Goal: Navigation & Orientation: Find specific page/section

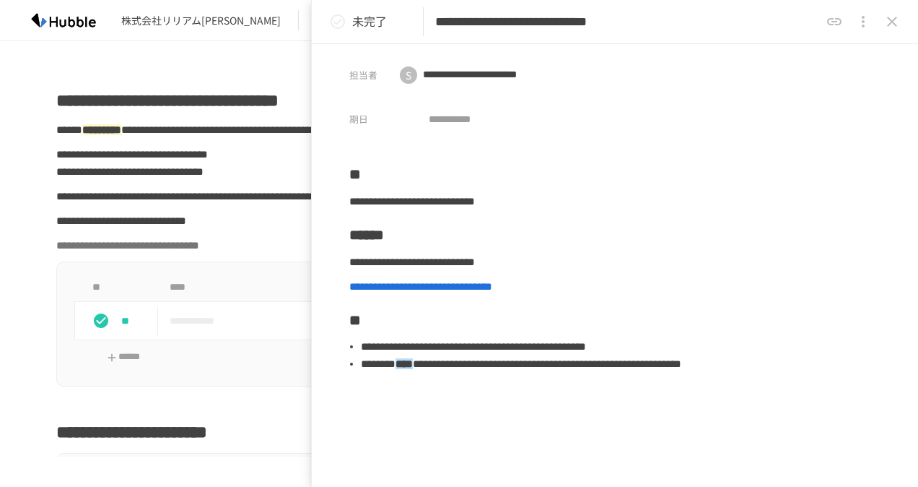
click at [896, 25] on icon "close drawer" at bounding box center [892, 22] width 10 height 10
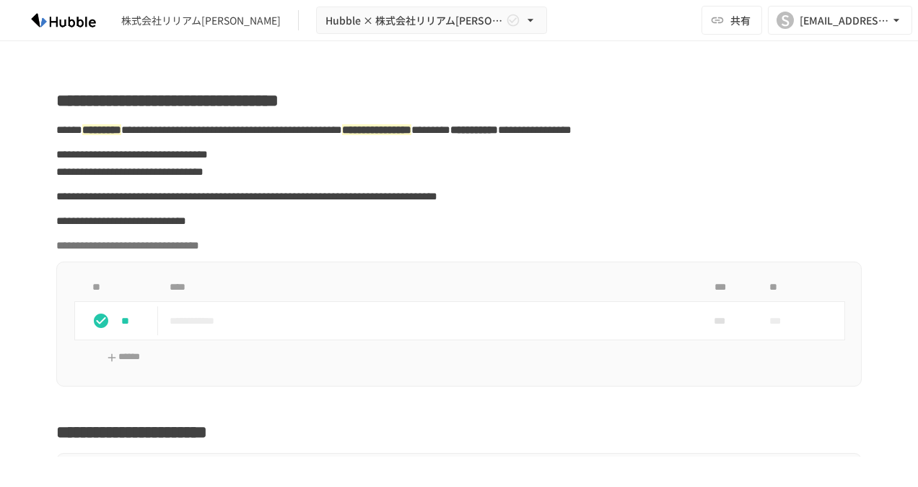
click at [190, 25] on div "株式会社リリアム[PERSON_NAME]" at bounding box center [201, 20] width 160 height 15
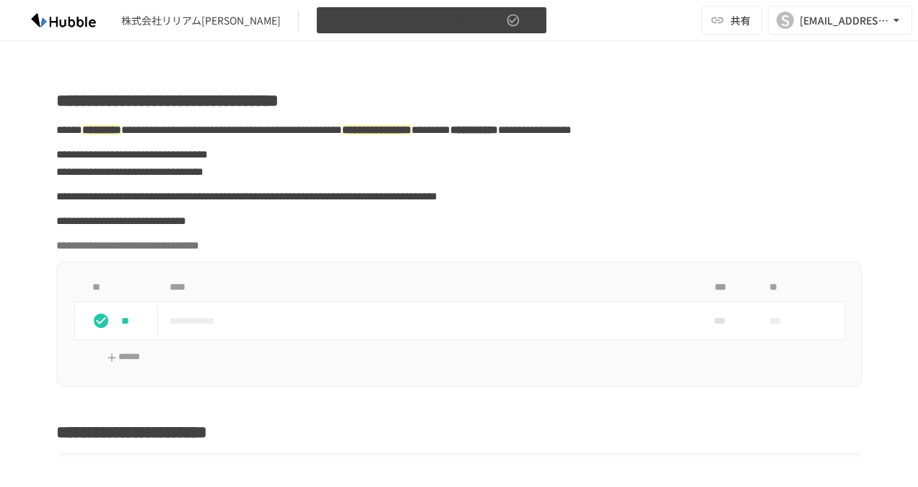
click at [523, 17] on icon "button" at bounding box center [530, 20] width 14 height 14
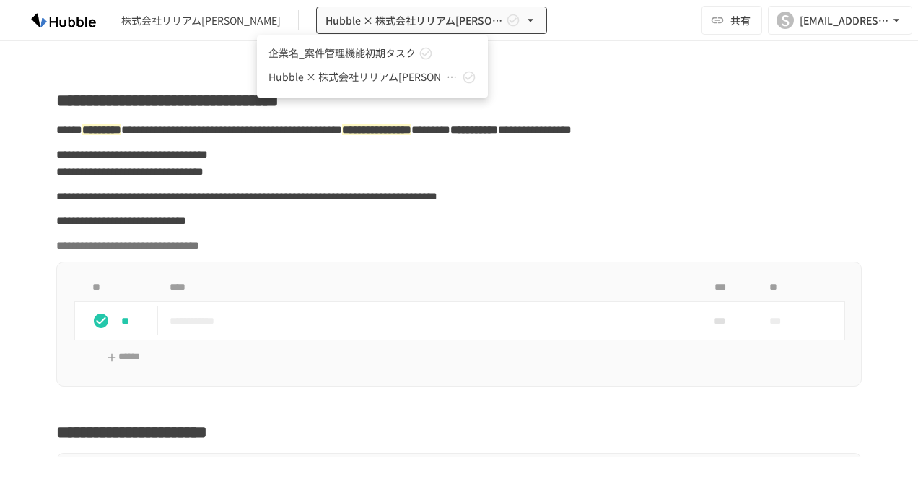
click at [83, 19] on div at bounding box center [459, 243] width 918 height 487
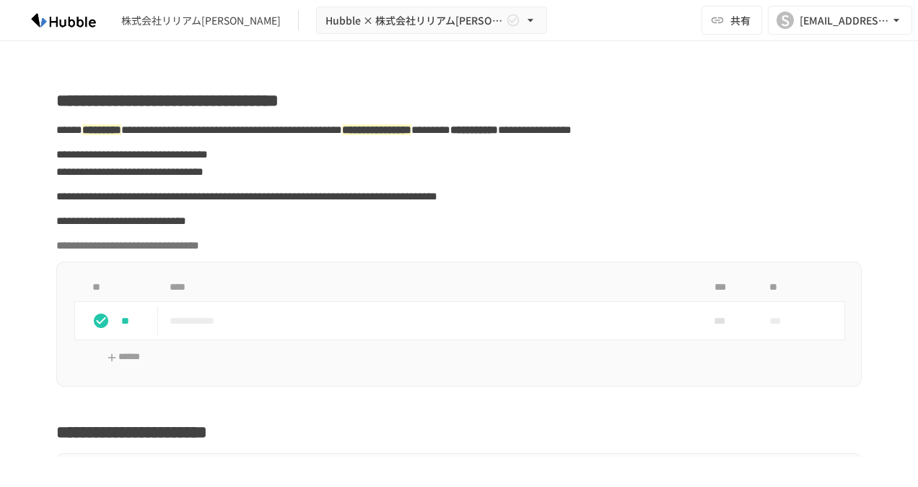
click at [84, 17] on img at bounding box center [63, 20] width 92 height 23
click at [165, 19] on div "株式会社リリアム[PERSON_NAME]" at bounding box center [201, 20] width 160 height 15
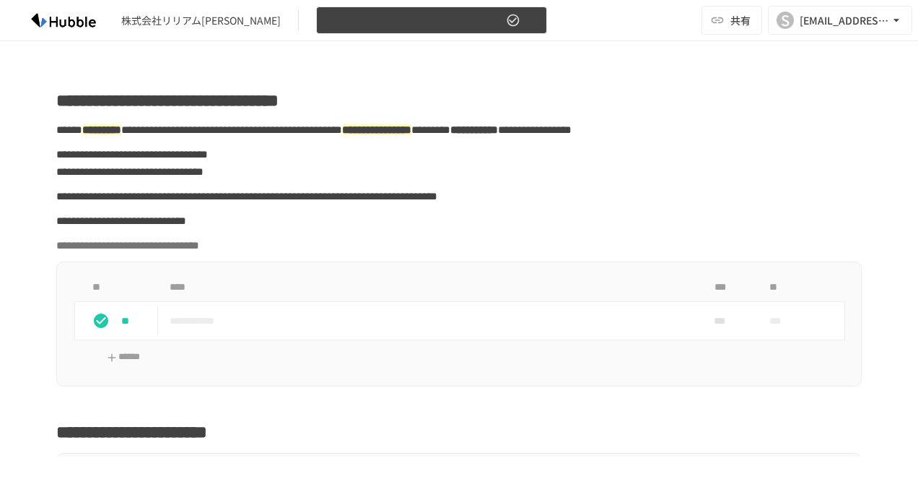
click at [528, 20] on icon "button" at bounding box center [531, 20] width 6 height 3
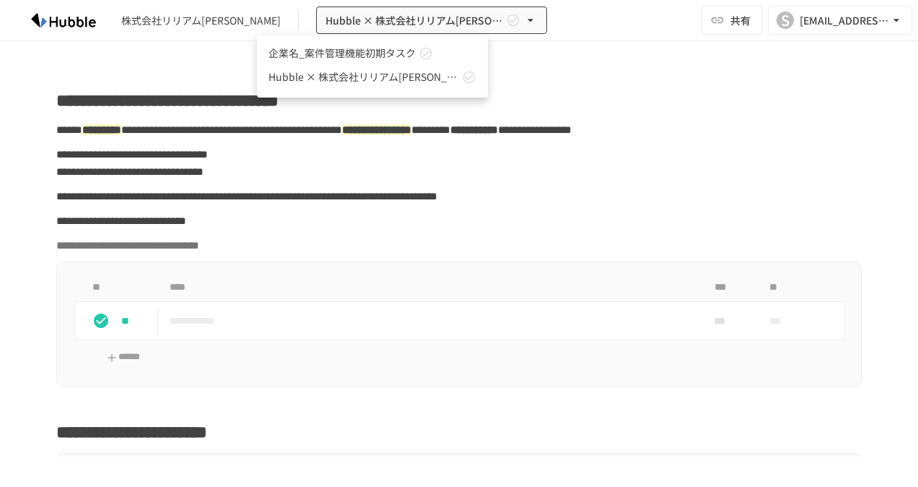
click at [595, 48] on div at bounding box center [459, 243] width 918 height 487
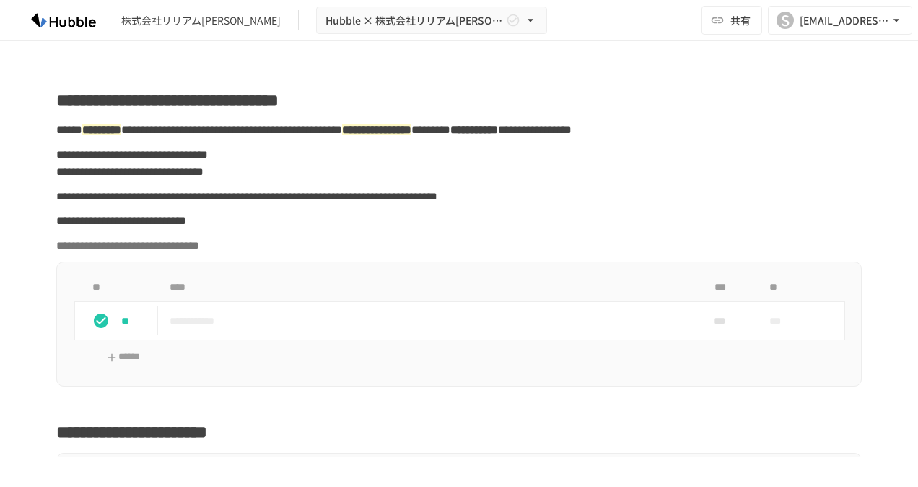
click at [90, 24] on img at bounding box center [63, 20] width 92 height 23
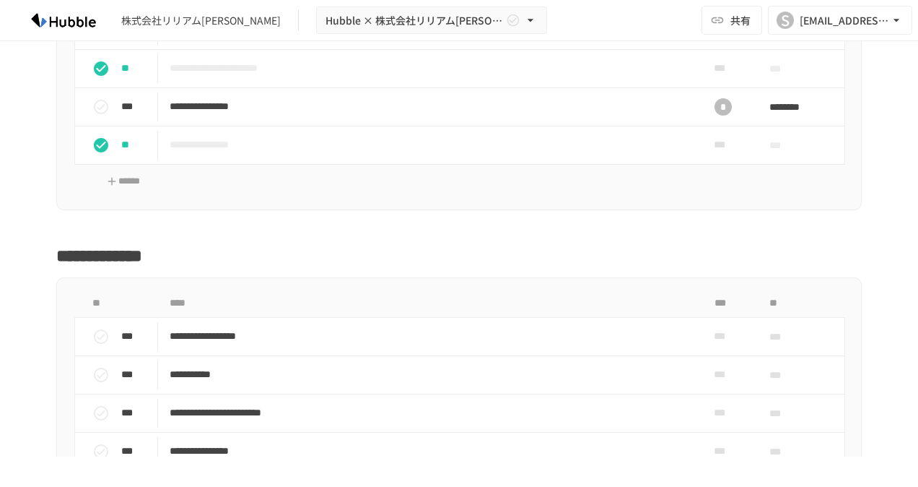
scroll to position [1870, 0]
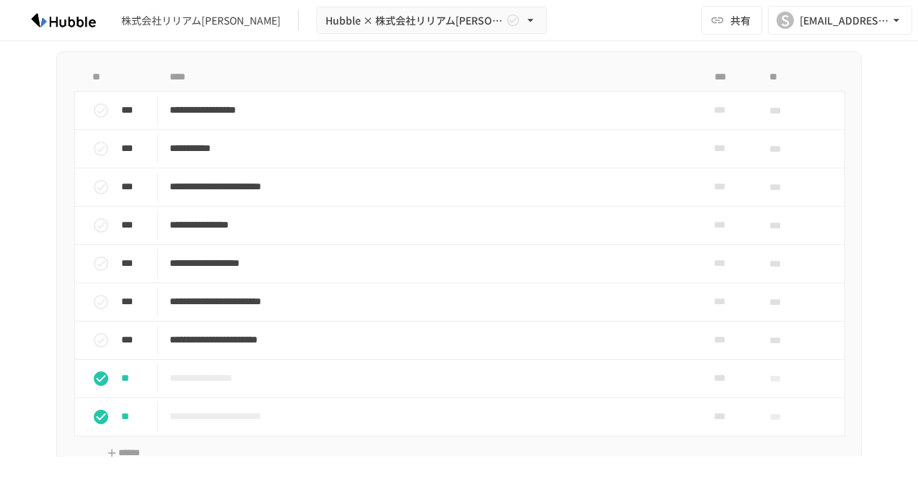
click at [77, 17] on img at bounding box center [63, 20] width 92 height 23
click at [879, 23] on div "[EMAIL_ADDRESS][PERSON_NAME][DOMAIN_NAME]" at bounding box center [845, 21] width 90 height 18
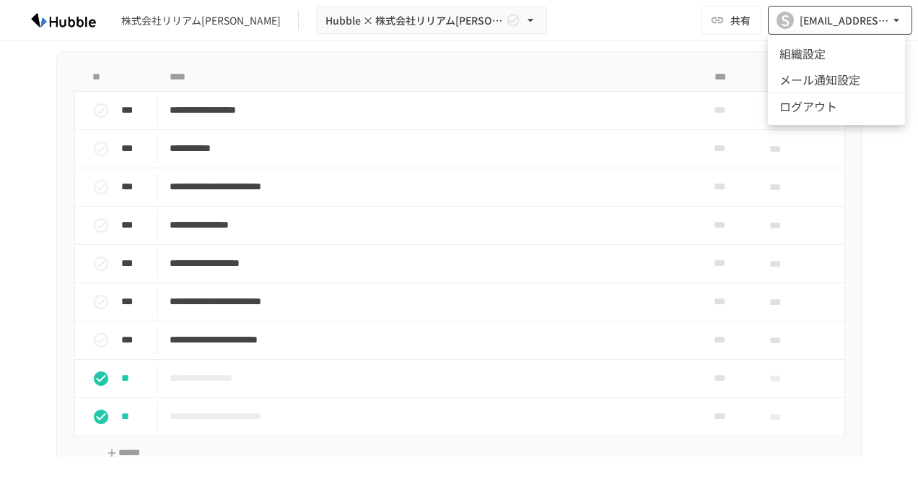
click at [879, 23] on div at bounding box center [459, 243] width 918 height 487
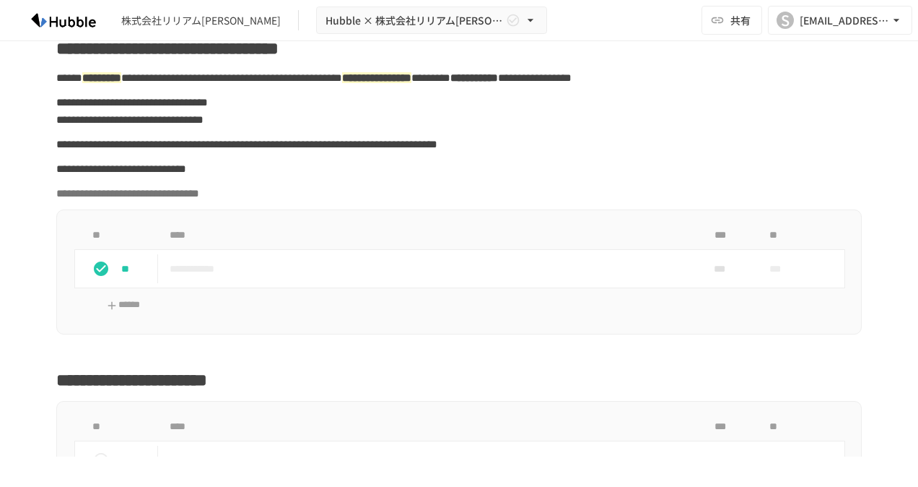
scroll to position [0, 0]
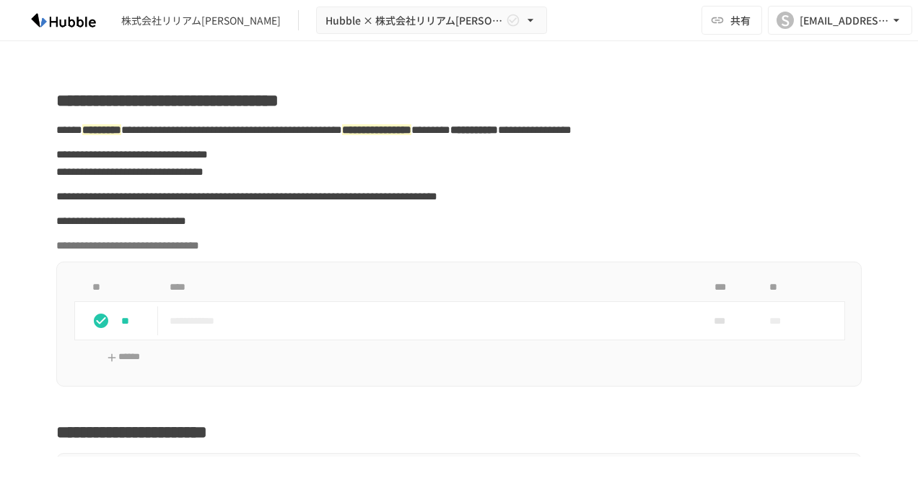
click at [74, 21] on img at bounding box center [63, 20] width 92 height 23
click at [74, 22] on img at bounding box center [63, 20] width 92 height 23
click at [177, 19] on div "株式会社リリアム[PERSON_NAME]" at bounding box center [201, 20] width 160 height 15
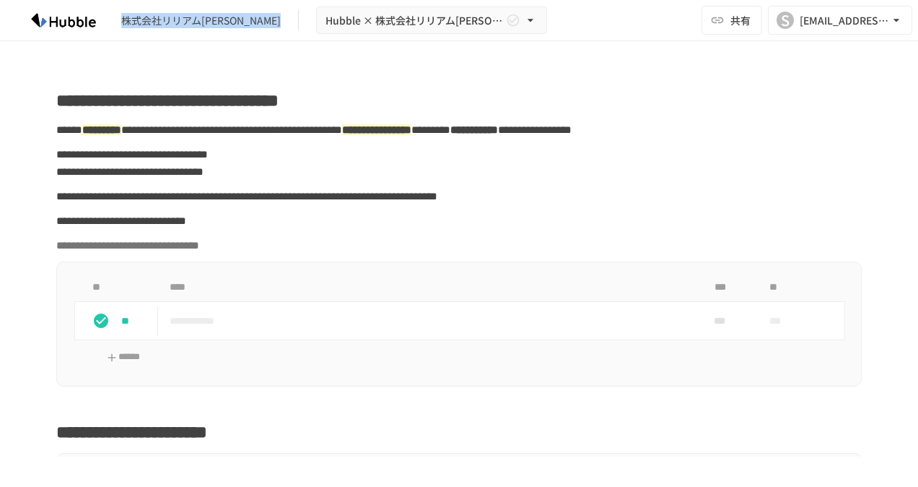
click at [177, 19] on div "株式会社リリアム[PERSON_NAME]" at bounding box center [201, 20] width 160 height 15
click at [74, 29] on img at bounding box center [63, 20] width 92 height 23
click at [74, 25] on img at bounding box center [63, 20] width 92 height 23
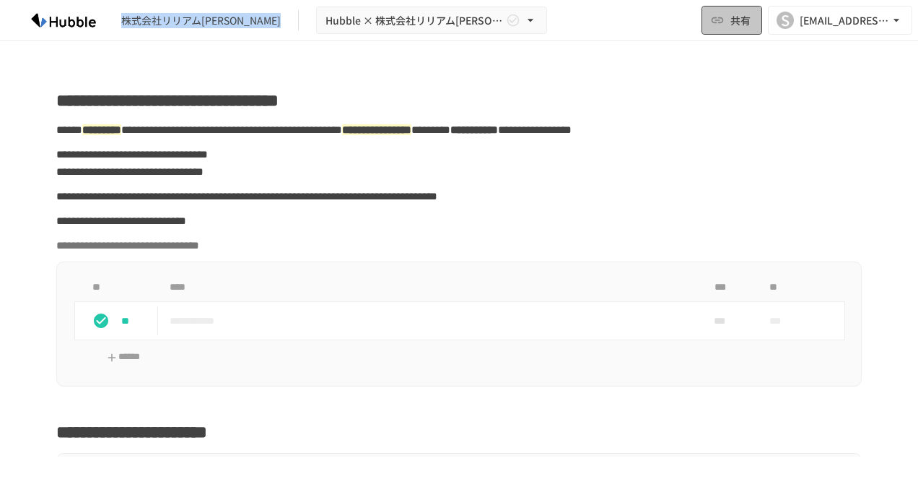
click at [726, 25] on button "共有" at bounding box center [732, 20] width 61 height 29
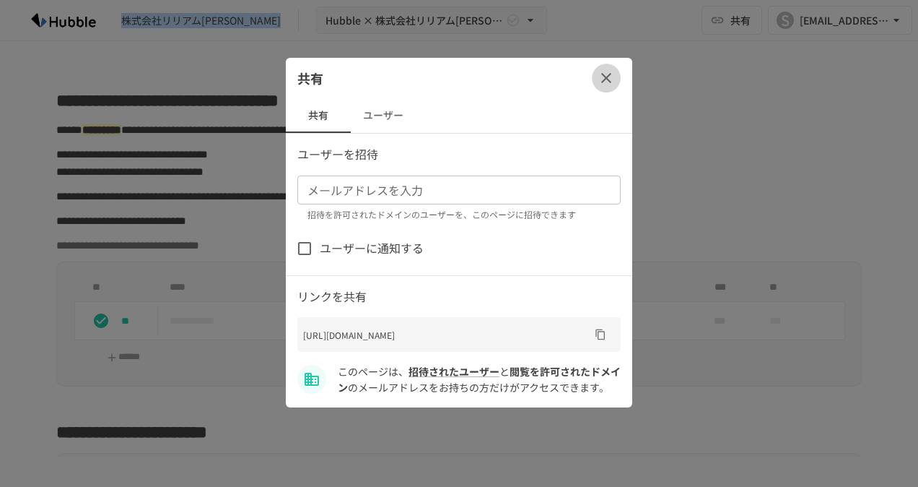
click at [609, 80] on icon "button" at bounding box center [606, 78] width 10 height 10
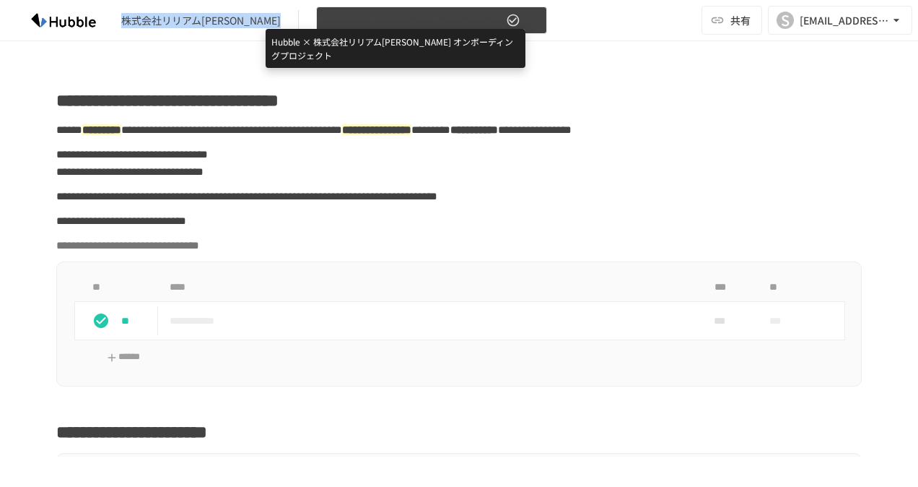
click at [326, 23] on span "Hubble × 株式会社リリアム[PERSON_NAME] オンボーディングプロジェクト" at bounding box center [415, 21] width 178 height 18
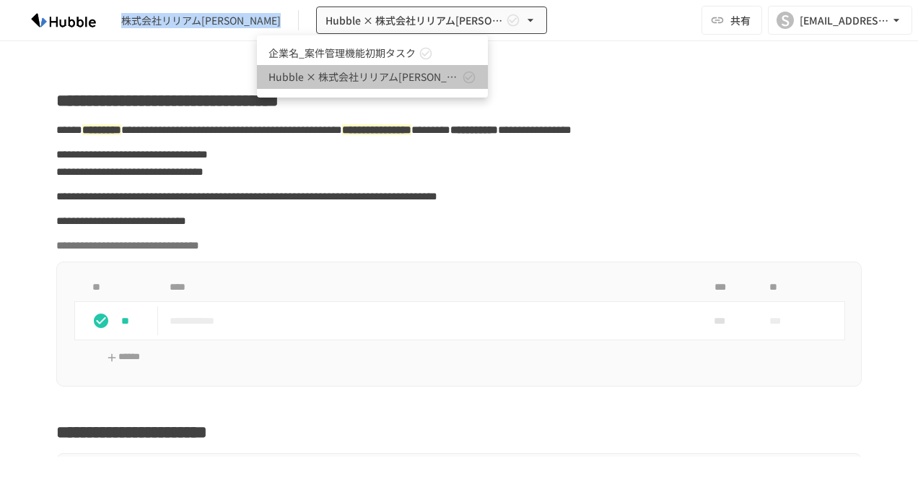
click at [311, 67] on link "Hubble × 株式会社リリアム[PERSON_NAME] オンボーディングプロジェクト" at bounding box center [372, 77] width 231 height 24
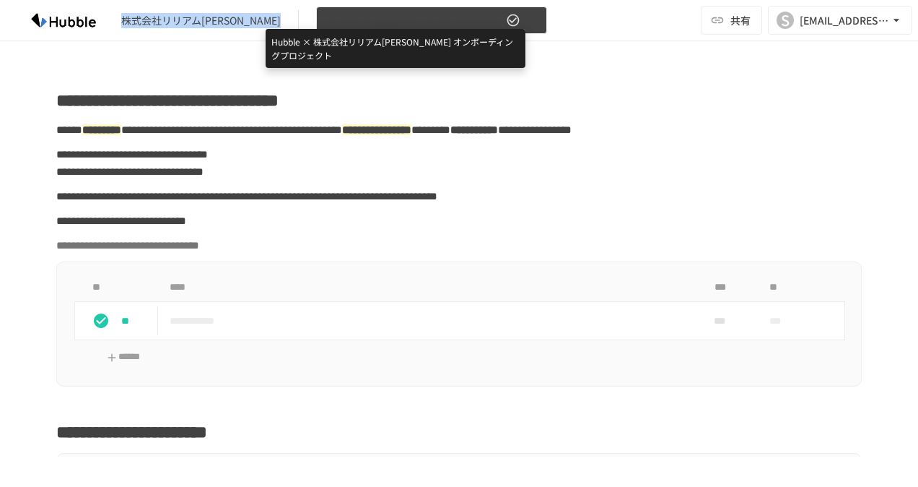
click at [326, 20] on span "Hubble × 株式会社リリアム[PERSON_NAME] オンボーディングプロジェクト" at bounding box center [415, 21] width 178 height 18
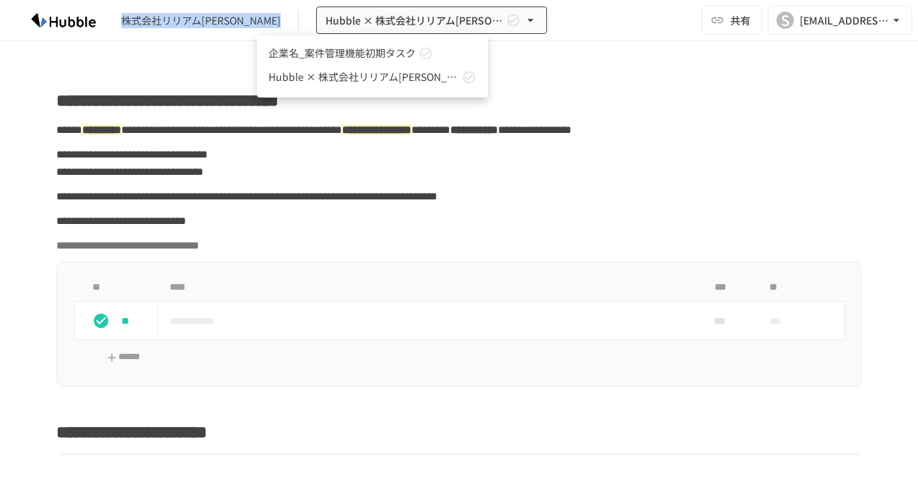
click at [294, 50] on span "企業名_案件管理機能初期タスク" at bounding box center [342, 52] width 147 height 15
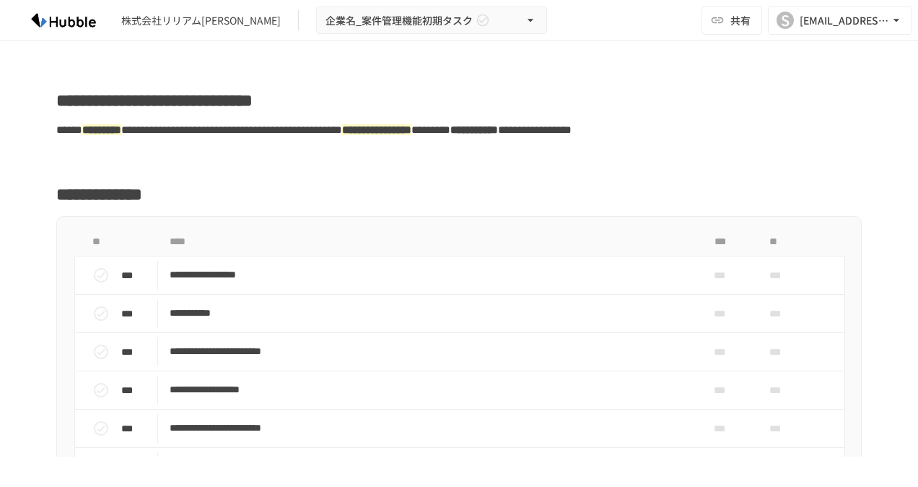
click at [103, 97] on span "**********" at bounding box center [154, 100] width 196 height 17
click at [78, 26] on img at bounding box center [63, 20] width 92 height 23
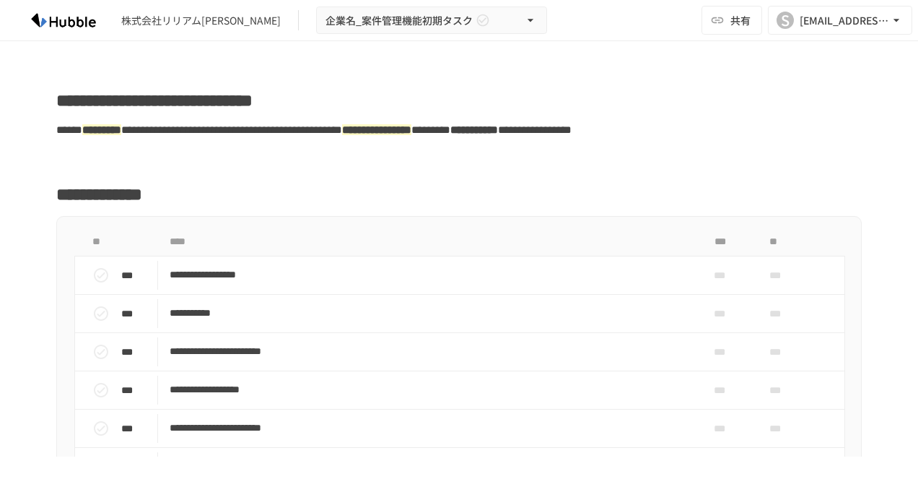
click at [78, 26] on img at bounding box center [63, 20] width 92 height 23
